Goal: Task Accomplishment & Management: Complete application form

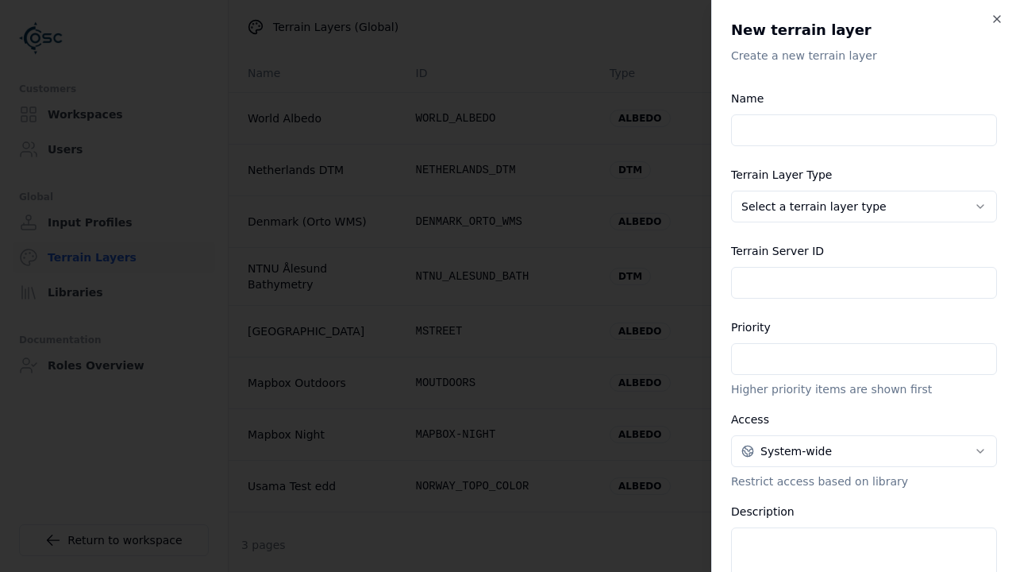
click at [864, 130] on input "Name" at bounding box center [864, 130] width 266 height 32
type input "**********"
